Goal: Transaction & Acquisition: Download file/media

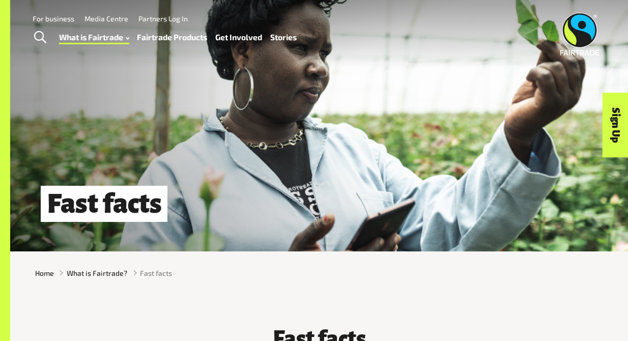
click at [584, 34] on img at bounding box center [579, 34] width 39 height 43
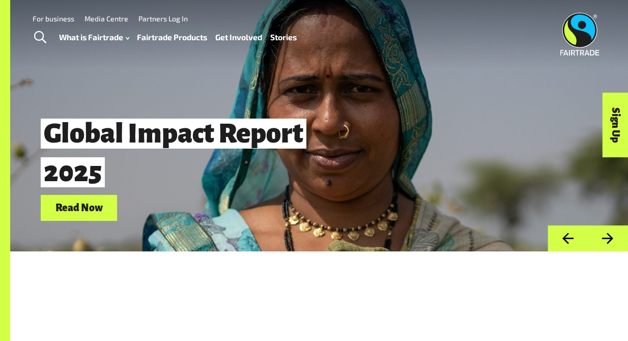
click at [74, 213] on link "Read Now" at bounding box center [79, 208] width 76 height 26
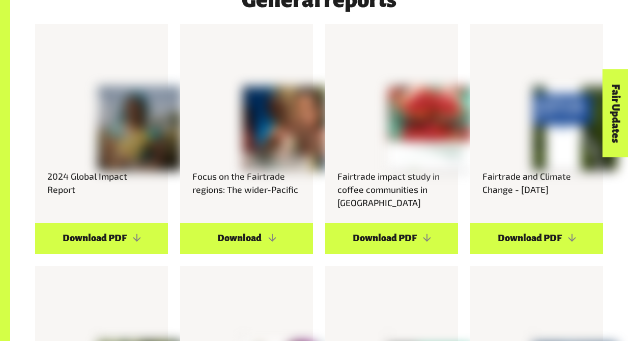
scroll to position [565, 0]
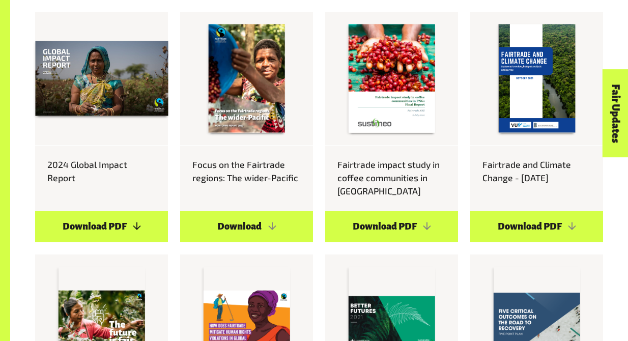
click at [135, 223] on link "Download PDF" at bounding box center [101, 226] width 133 height 31
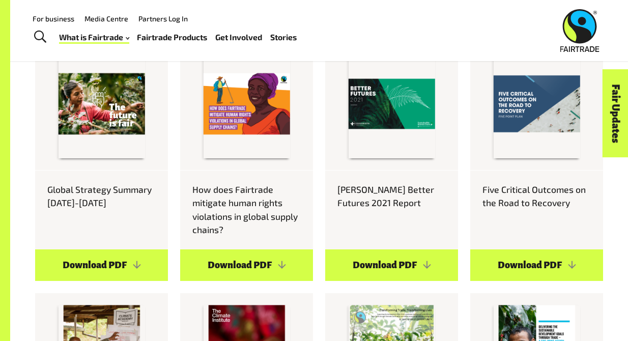
scroll to position [770, 0]
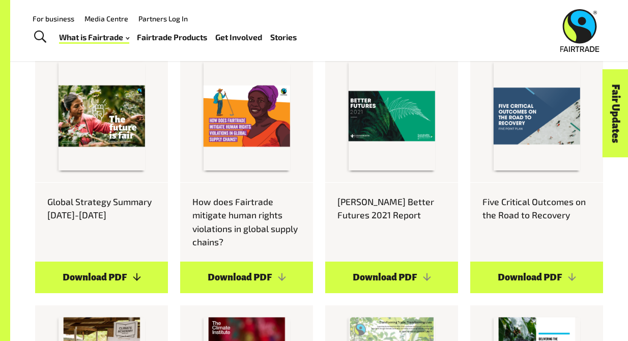
click at [117, 262] on link "Download PDF" at bounding box center [101, 277] width 133 height 31
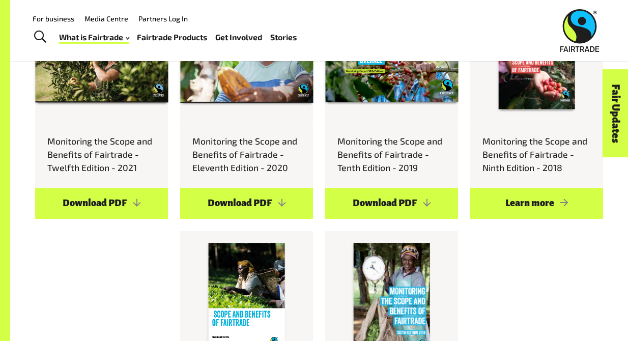
scroll to position [1929, 0]
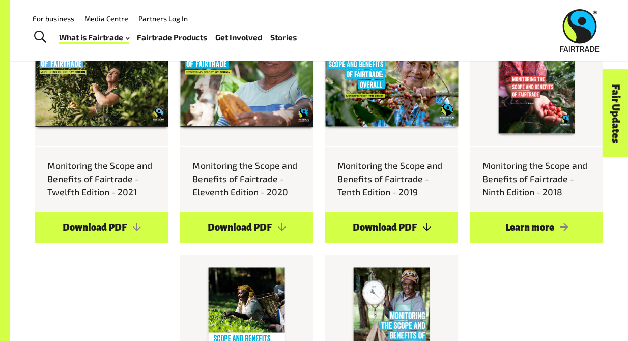
click at [376, 219] on link "Download PDF" at bounding box center [391, 227] width 133 height 31
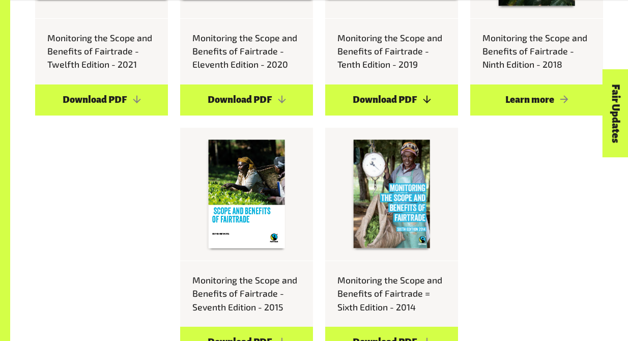
scroll to position [2058, 0]
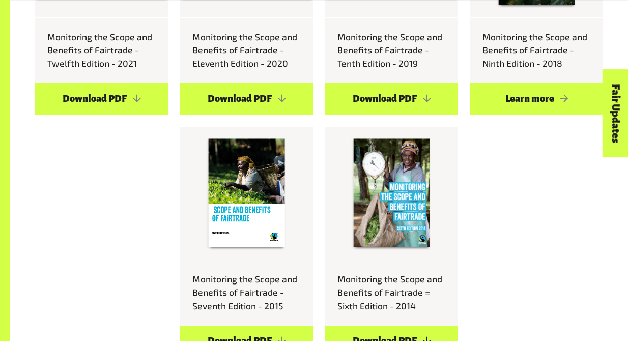
click at [384, 326] on link "Download PDF" at bounding box center [391, 341] width 133 height 31
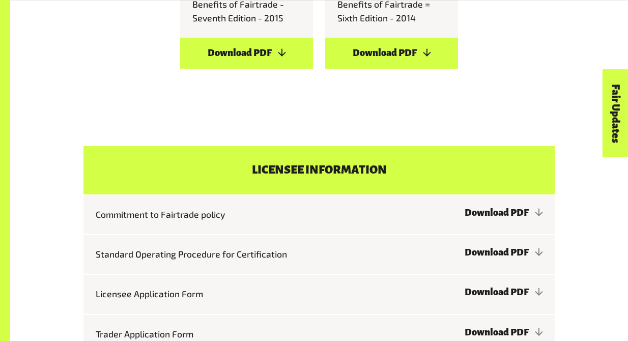
scroll to position [2310, 0]
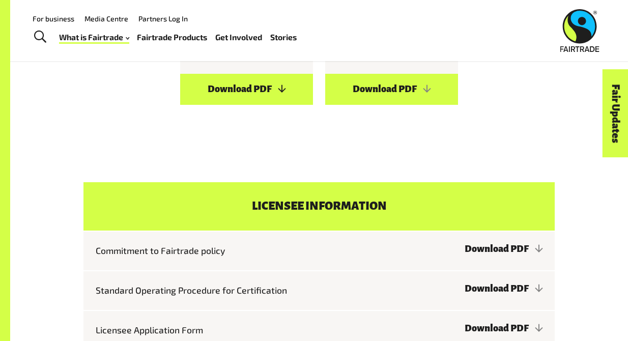
click at [268, 87] on link "Download PDF" at bounding box center [246, 89] width 133 height 31
